Goal: Browse casually: Explore the website without a specific task or goal

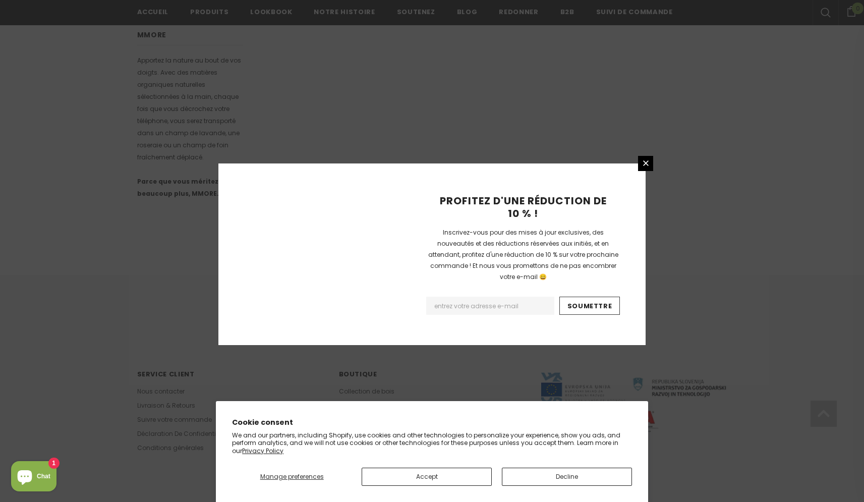
scroll to position [556, 0]
